Goal: Task Accomplishment & Management: Use online tool/utility

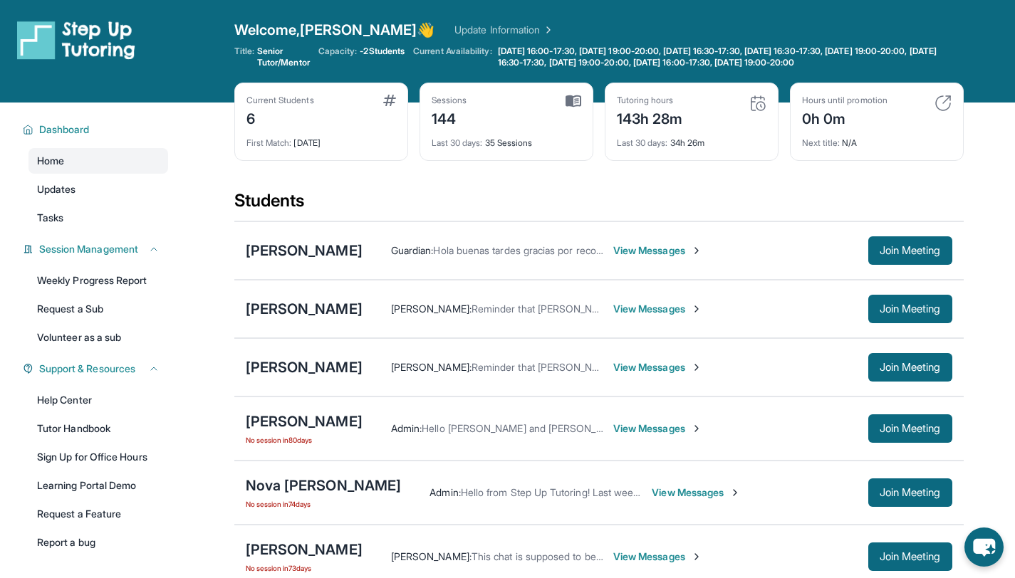
click at [744, 108] on div "Tutoring hours 143h 28m" at bounding box center [692, 112] width 150 height 34
click at [758, 179] on div "Current Students 6 First Match : 5 months ago Sessions 144 Last 30 days : 35 Se…" at bounding box center [598, 136] width 729 height 107
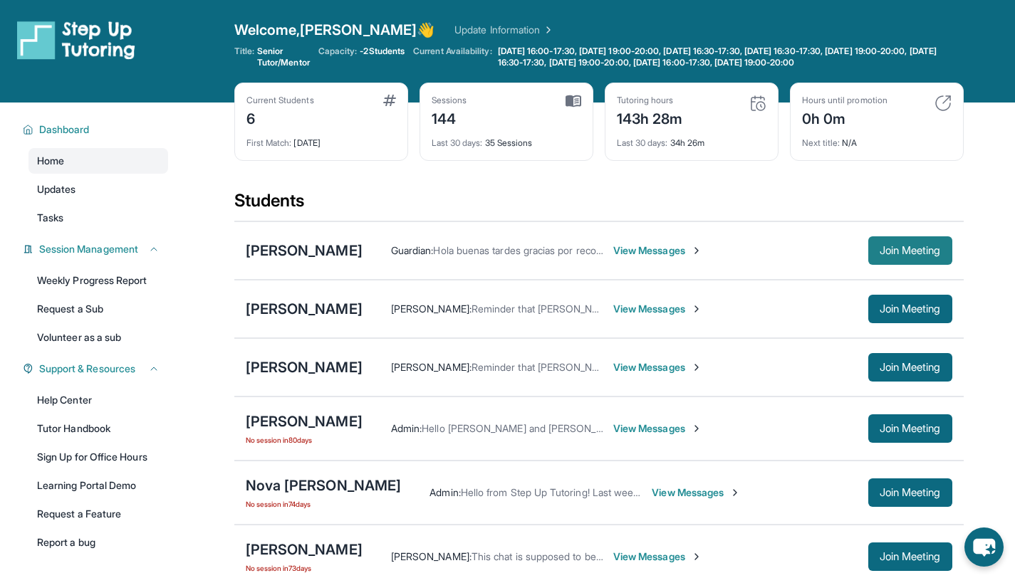
click at [944, 251] on button "Join Meeting" at bounding box center [910, 250] width 84 height 28
